Goal: Find specific page/section: Find specific page/section

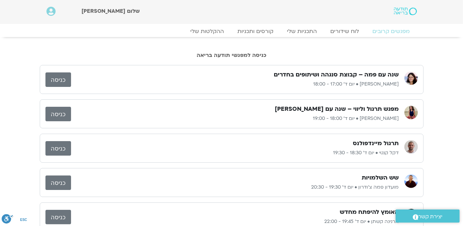
click at [61, 150] on link "כניסה" at bounding box center [58, 148] width 26 height 14
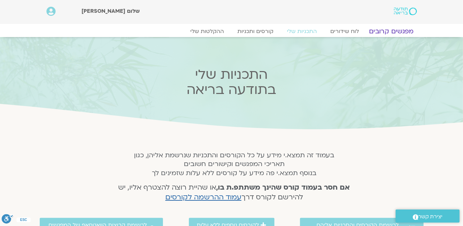
click at [389, 31] on link "מפגשים קרובים" at bounding box center [391, 31] width 61 height 8
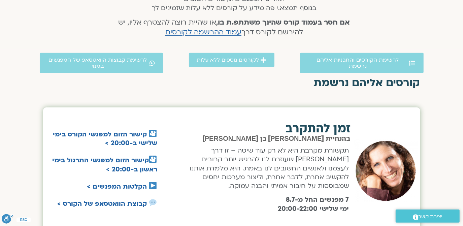
scroll to position [204, 0]
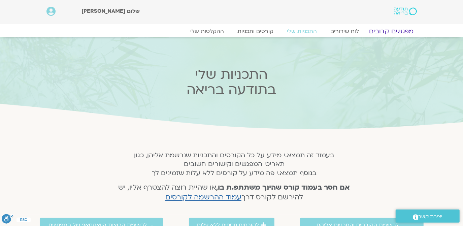
click at [392, 30] on link "מפגשים קרובים" at bounding box center [391, 31] width 61 height 8
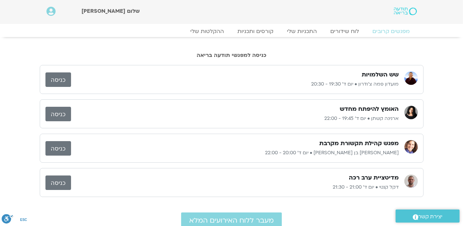
click at [60, 112] on link "כניסה" at bounding box center [58, 114] width 26 height 14
